Goal: Find specific page/section: Find specific page/section

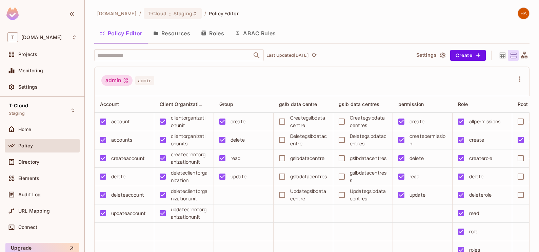
scroll to position [0, 175]
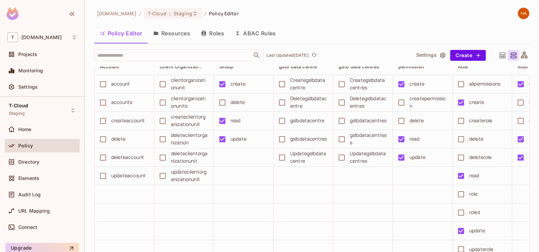
click at [177, 37] on button "Resources" at bounding box center [172, 33] width 48 height 17
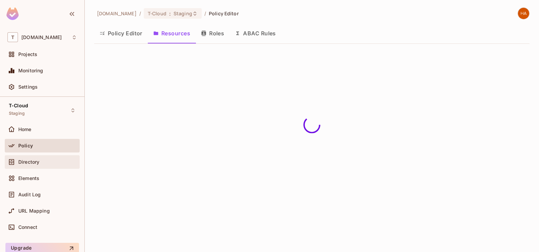
click at [38, 163] on span "Directory" at bounding box center [28, 161] width 21 height 5
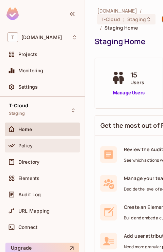
click at [29, 151] on div "Policy" at bounding box center [42, 146] width 75 height 14
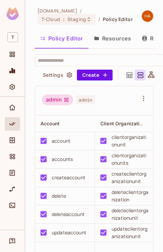
click at [113, 46] on button "Resources" at bounding box center [112, 38] width 48 height 17
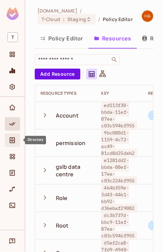
click at [11, 144] on div "Directory" at bounding box center [12, 140] width 15 height 14
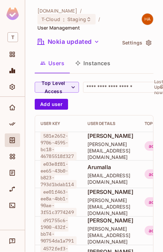
click at [92, 65] on button "Instances" at bounding box center [93, 63] width 46 height 17
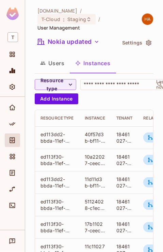
click at [62, 59] on button "Users" at bounding box center [52, 63] width 35 height 17
